Goal: Use online tool/utility: Utilize a website feature to perform a specific function

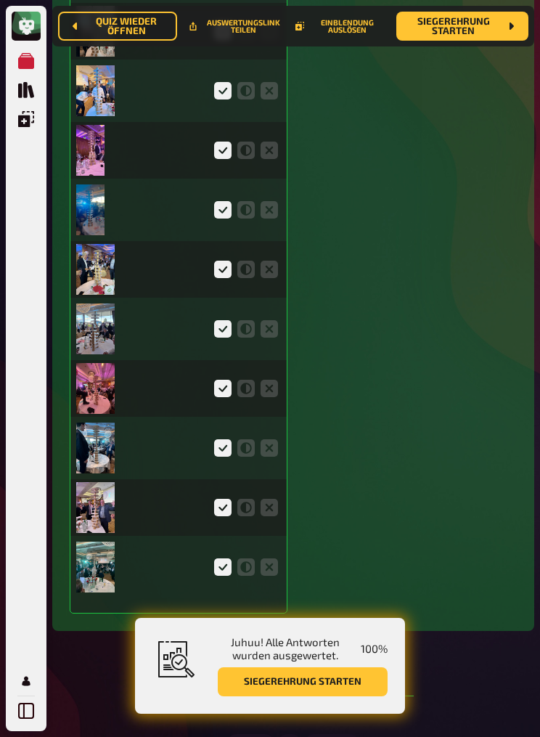
scroll to position [16788, 0]
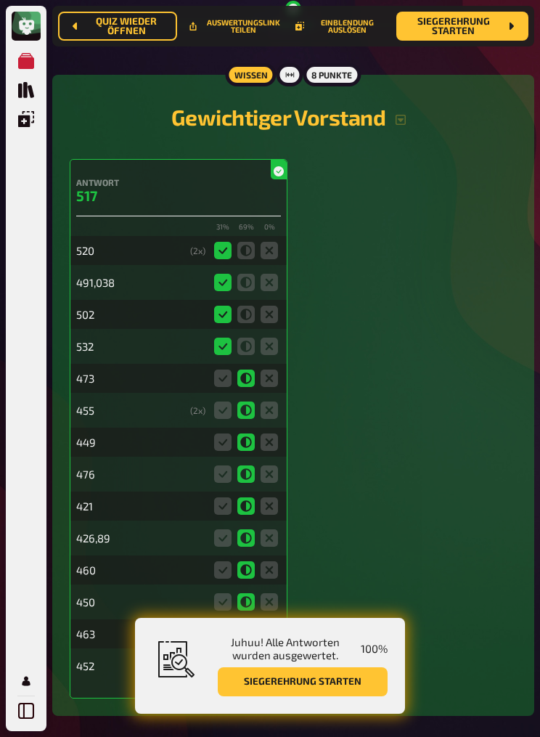
click at [335, 696] on button "Siegerehrung starten" at bounding box center [303, 681] width 170 height 29
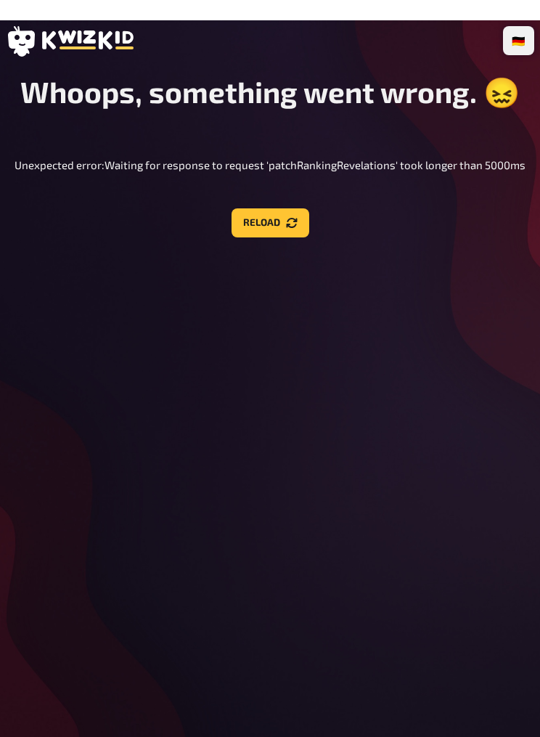
scroll to position [0, 0]
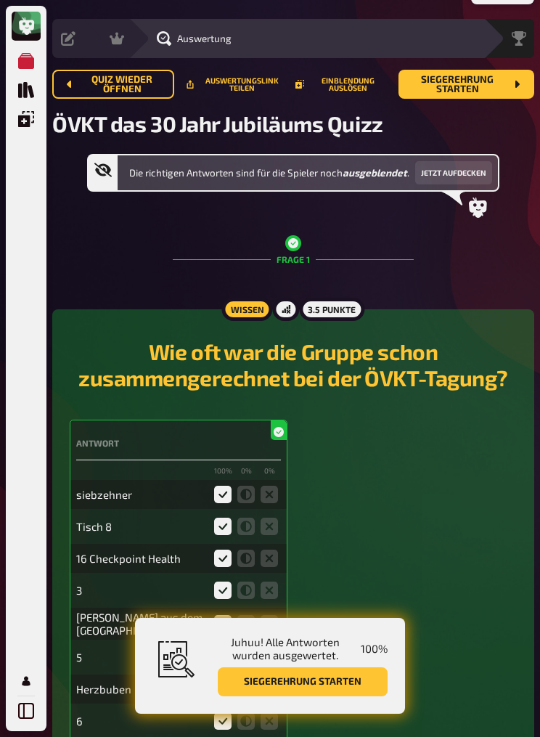
scroll to position [31, 0]
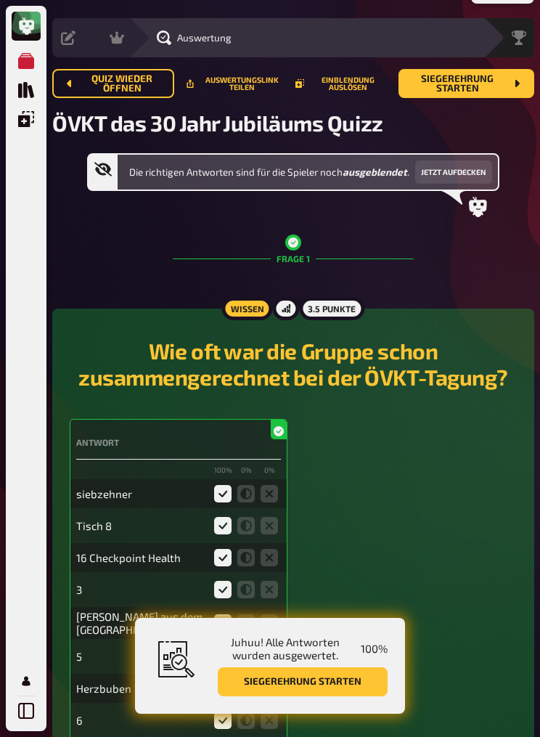
click at [20, 59] on icon "Meine Quizze" at bounding box center [26, 61] width 16 height 16
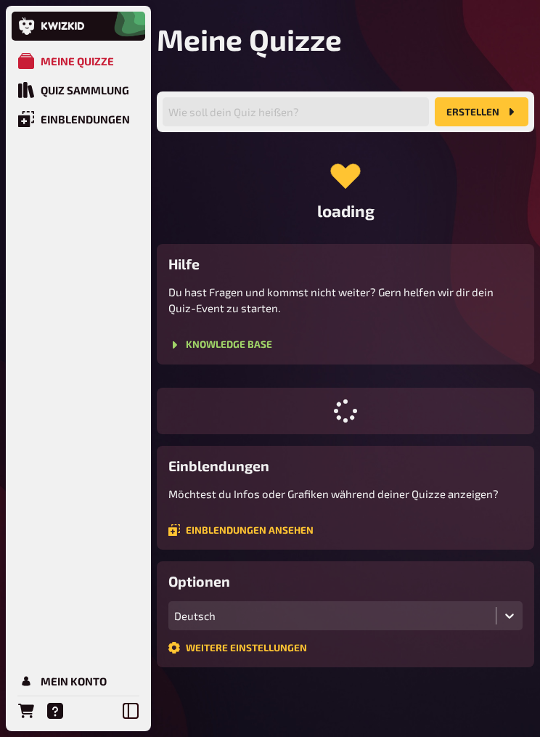
scroll to position [20, 0]
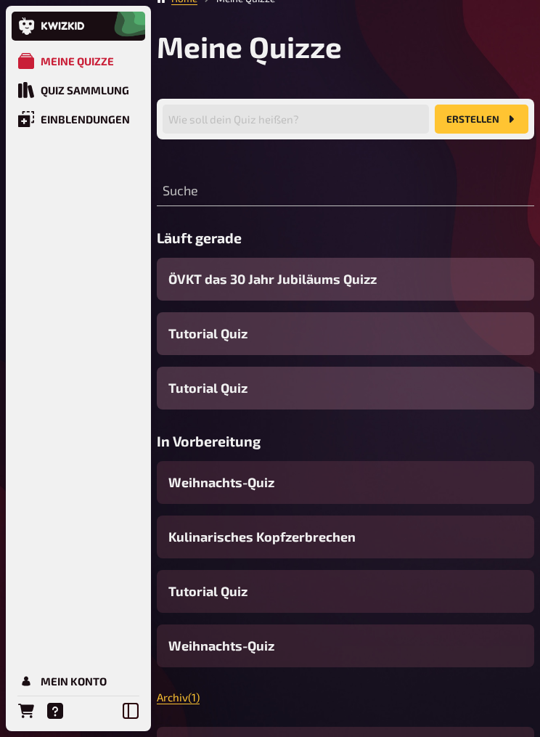
click at [58, 117] on div "Einblendungen" at bounding box center [85, 118] width 89 height 13
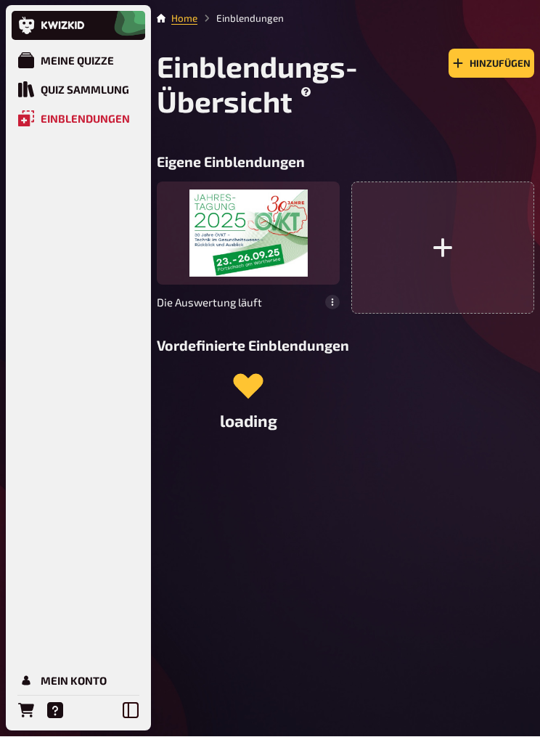
scroll to position [1, 0]
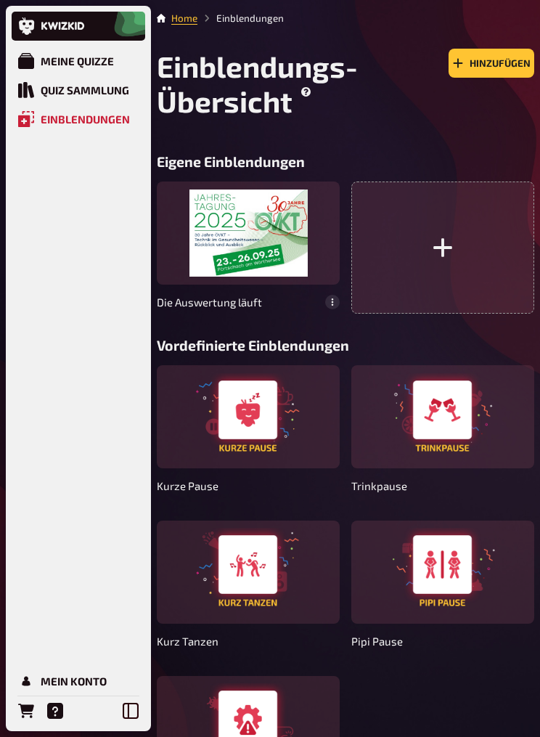
click at [239, 242] on div at bounding box center [248, 232] width 183 height 103
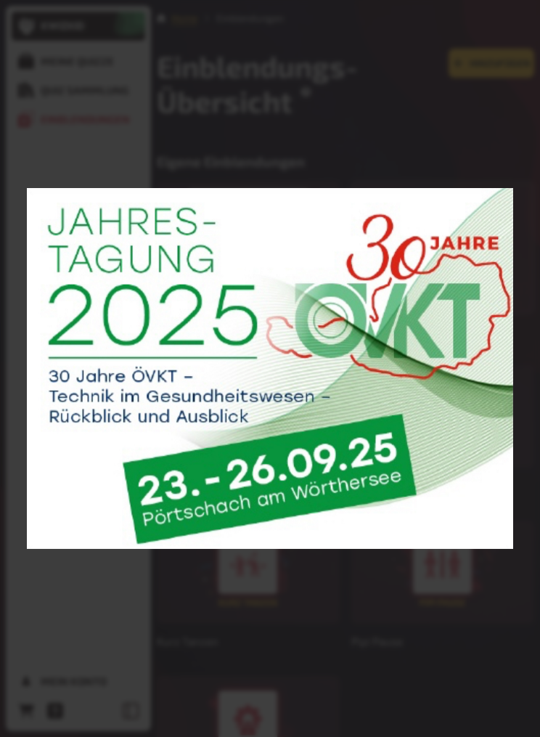
click at [480, 693] on div at bounding box center [270, 368] width 540 height 737
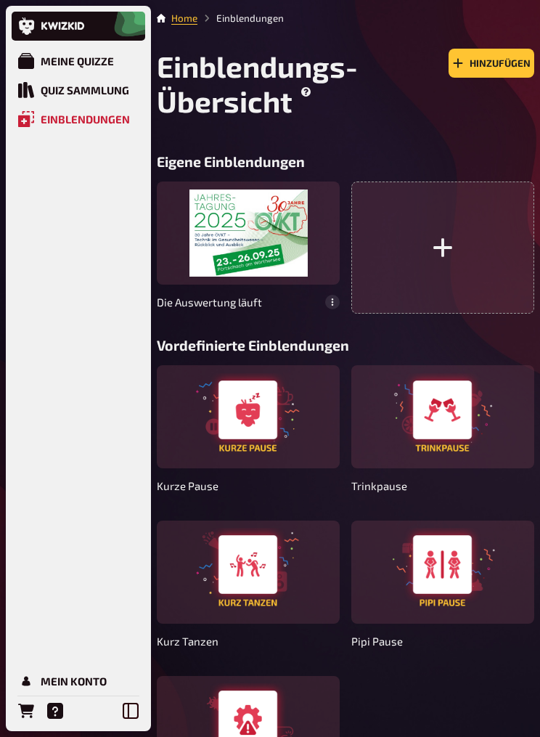
scroll to position [0, 0]
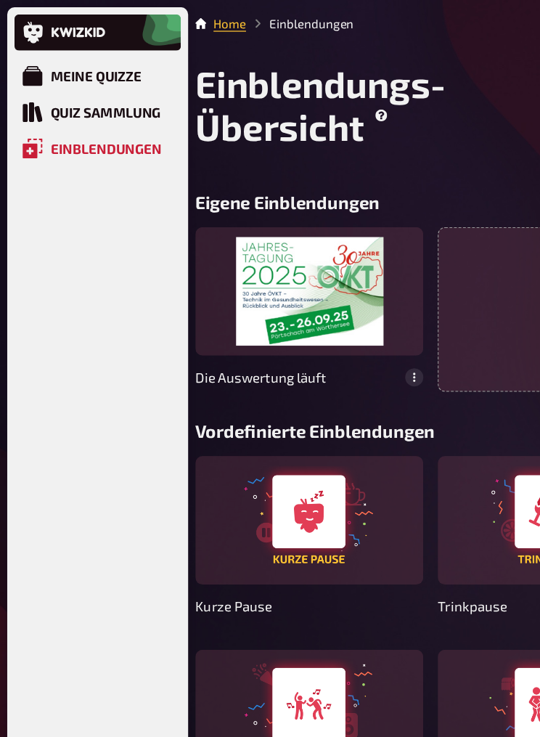
click at [92, 59] on div "Meine Quizze" at bounding box center [77, 60] width 73 height 13
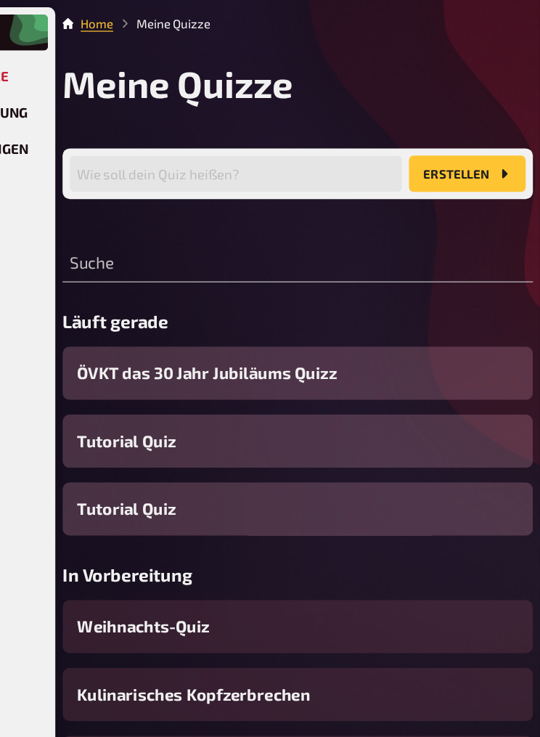
click at [257, 308] on span "ÖVKT das 30 Jahr Jubiläums Quizz" at bounding box center [272, 300] width 208 height 20
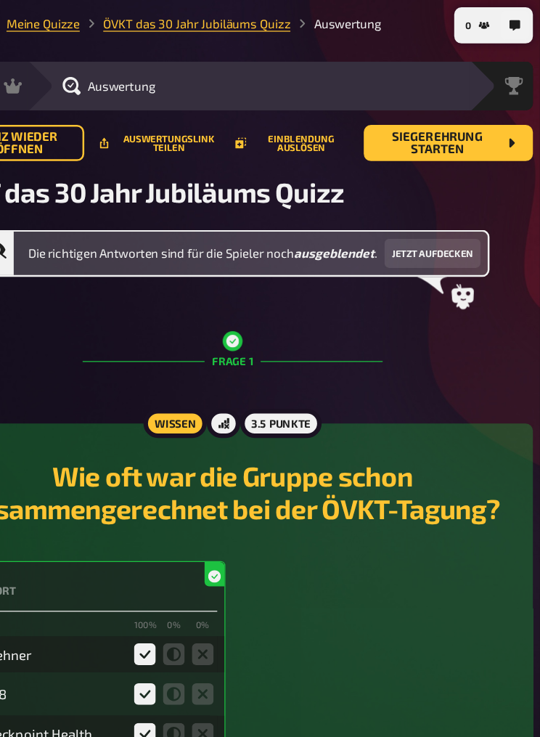
click at [512, 62] on div "Siegerehrung" at bounding box center [519, 69] width 15 height 15
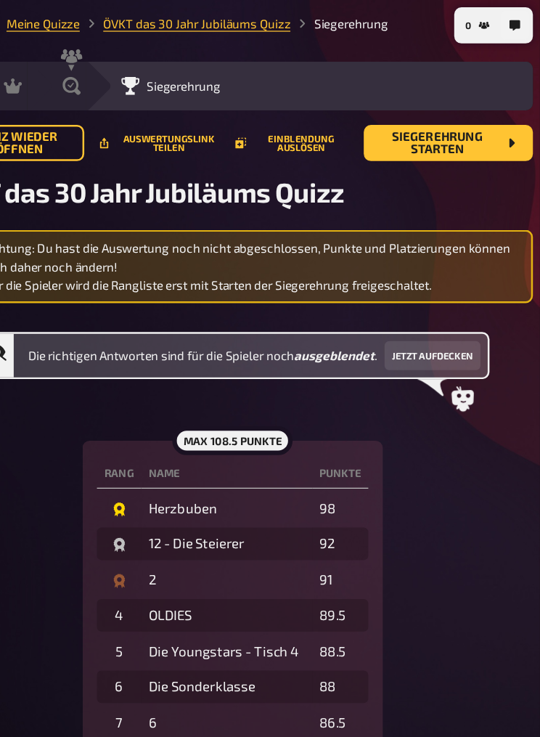
click at [393, 72] on div "Siegerehrung" at bounding box center [364, 69] width 339 height 15
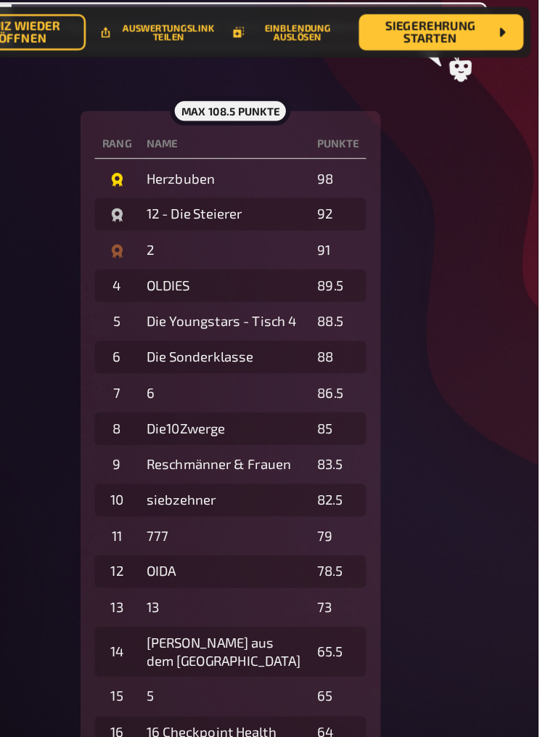
scroll to position [276, 0]
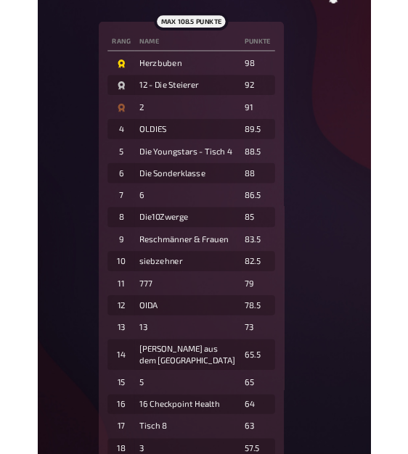
scroll to position [472, 0]
